Goal: Use online tool/utility: Utilize a website feature to perform a specific function

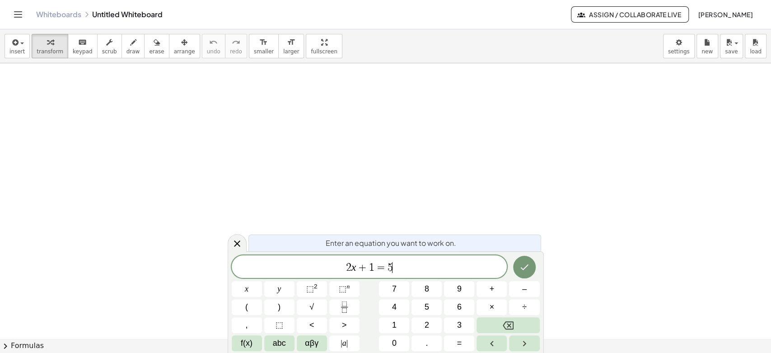
click at [403, 259] on div "2 x + 1 = 5 ​" at bounding box center [370, 266] width 276 height 23
drag, startPoint x: 405, startPoint y: 264, endPoint x: 320, endPoint y: 266, distance: 84.9
click at [320, 266] on span "2 x + 1 = 5" at bounding box center [370, 267] width 276 height 13
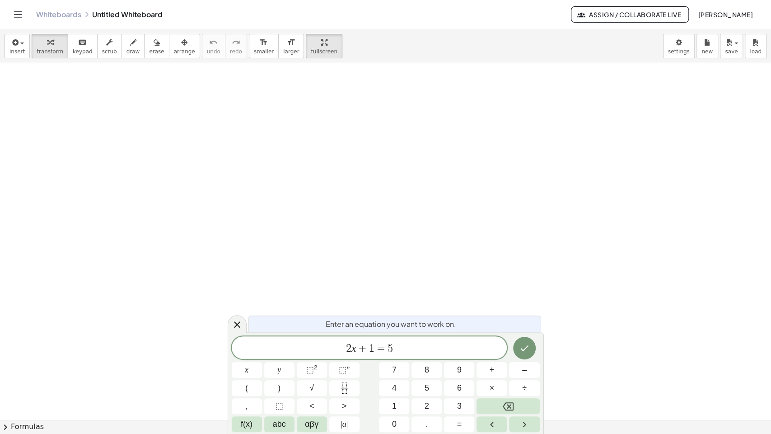
drag, startPoint x: 296, startPoint y: 47, endPoint x: 296, endPoint y: 108, distance: 60.5
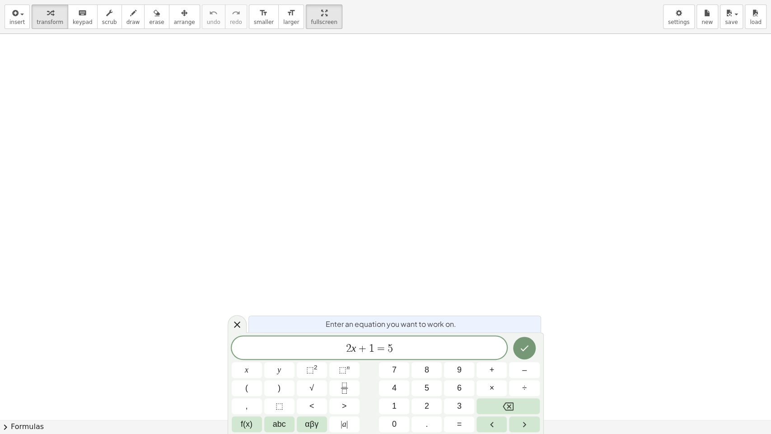
click at [296, 108] on div "insert select one: Math Expression Function Text Youtube Video Graphing Geometr…" at bounding box center [385, 217] width 771 height 434
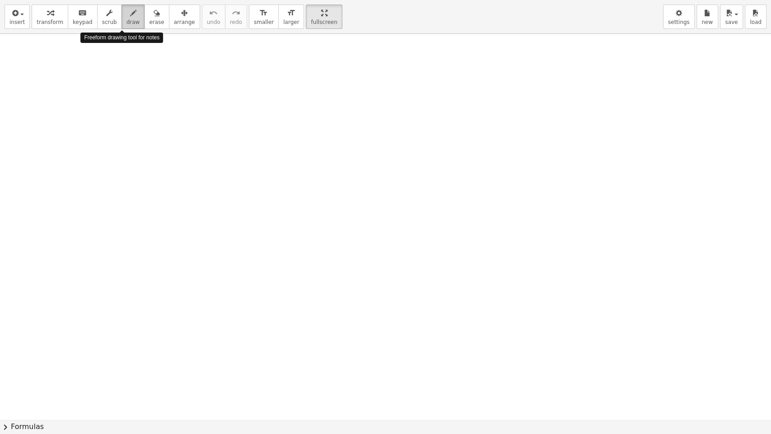
click at [126, 21] on span "draw" at bounding box center [133, 22] width 14 height 6
drag, startPoint x: 110, startPoint y: 53, endPoint x: 72, endPoint y: 116, distance: 73.0
click at [72, 116] on div at bounding box center [385, 419] width 771 height 771
drag, startPoint x: 117, startPoint y: 73, endPoint x: 134, endPoint y: 89, distance: 22.7
click at [134, 89] on div at bounding box center [385, 419] width 771 height 771
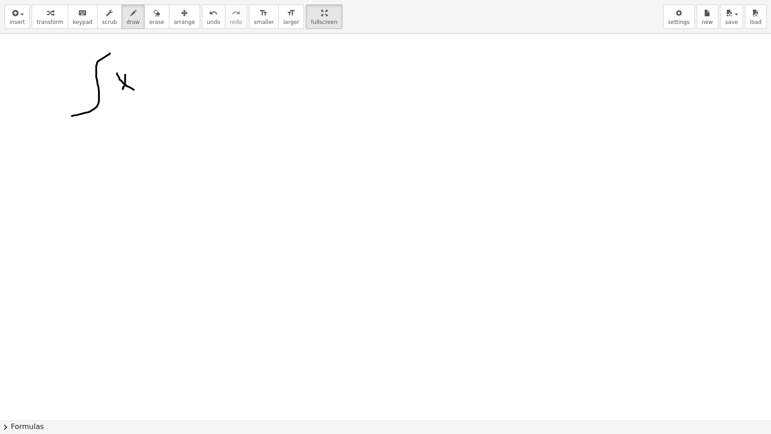
drag, startPoint x: 125, startPoint y: 75, endPoint x: 123, endPoint y: 89, distance: 14.6
click at [123, 89] on div at bounding box center [385, 419] width 771 height 771
drag, startPoint x: 131, startPoint y: 65, endPoint x: 134, endPoint y: 75, distance: 9.7
click at [134, 75] on div at bounding box center [385, 419] width 771 height 771
